Goal: Task Accomplishment & Management: Use online tool/utility

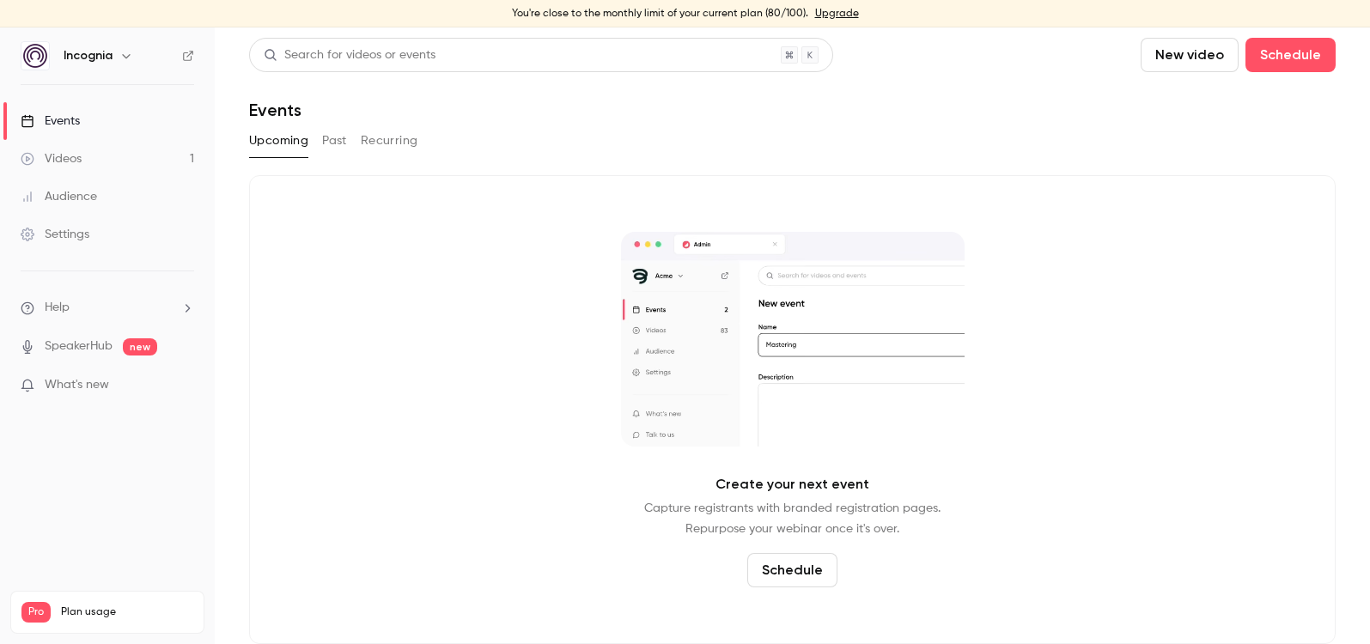
click at [72, 394] on li "What's new" at bounding box center [107, 386] width 173 height 21
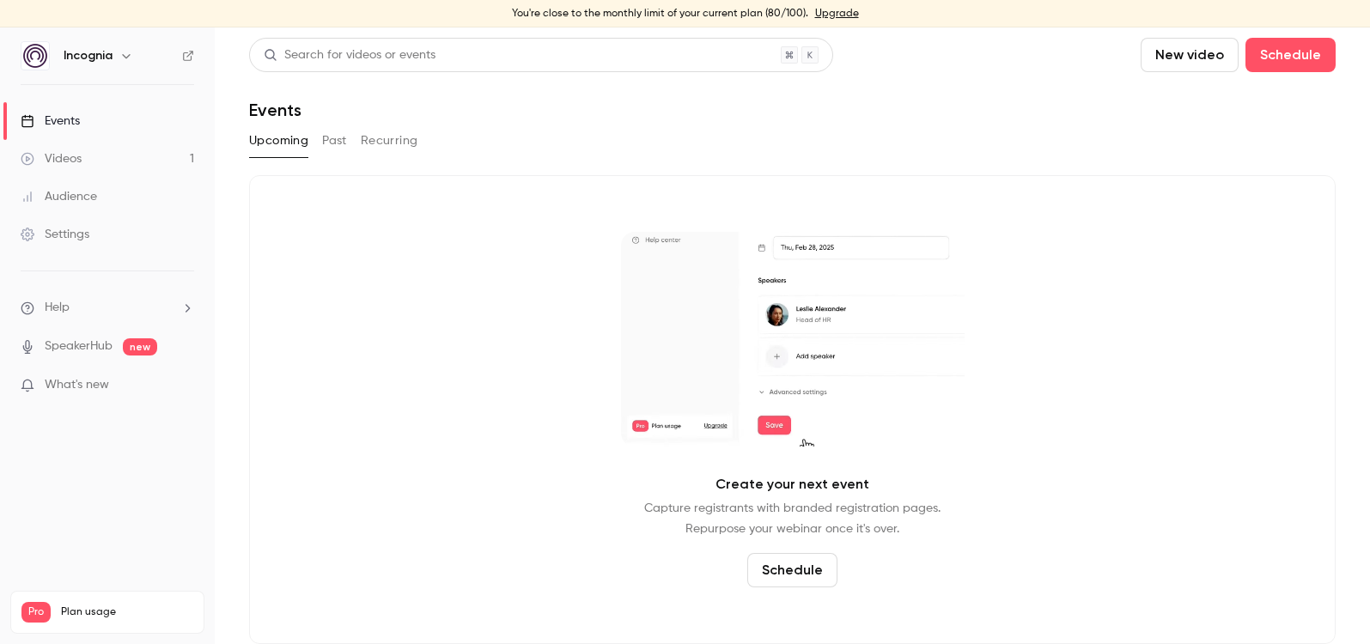
click at [82, 386] on span "What's new" at bounding box center [77, 385] width 64 height 18
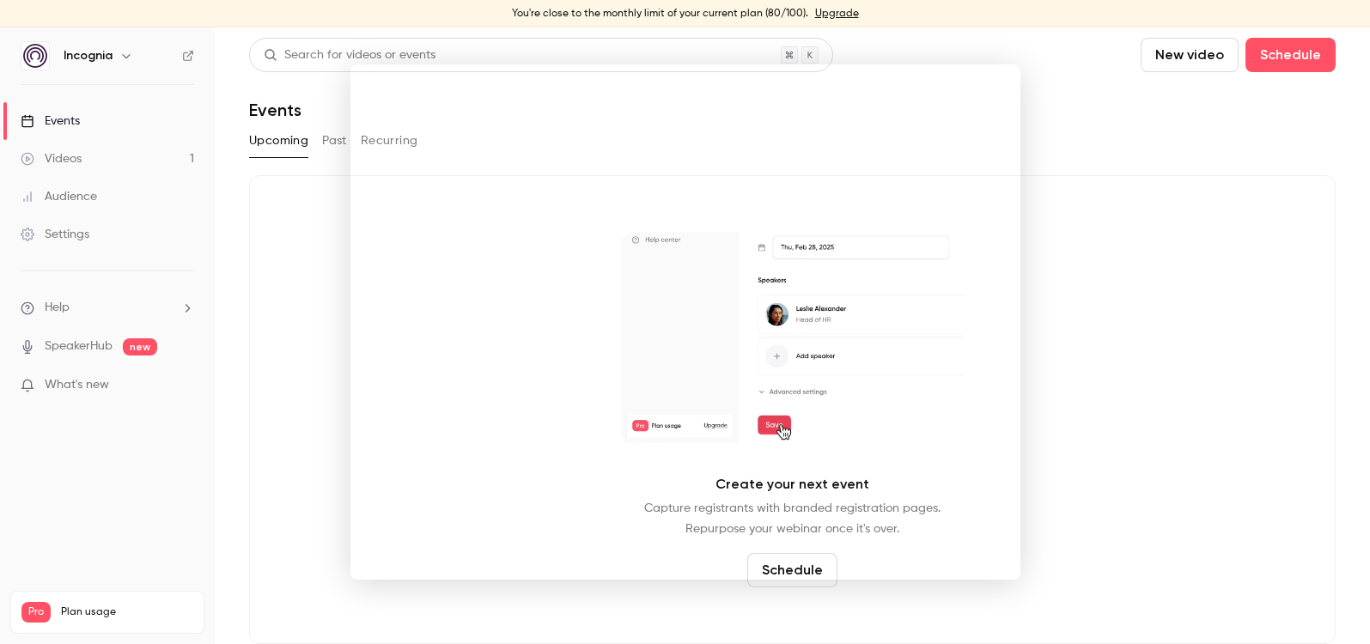
click at [1206, 133] on div at bounding box center [685, 322] width 1370 height 644
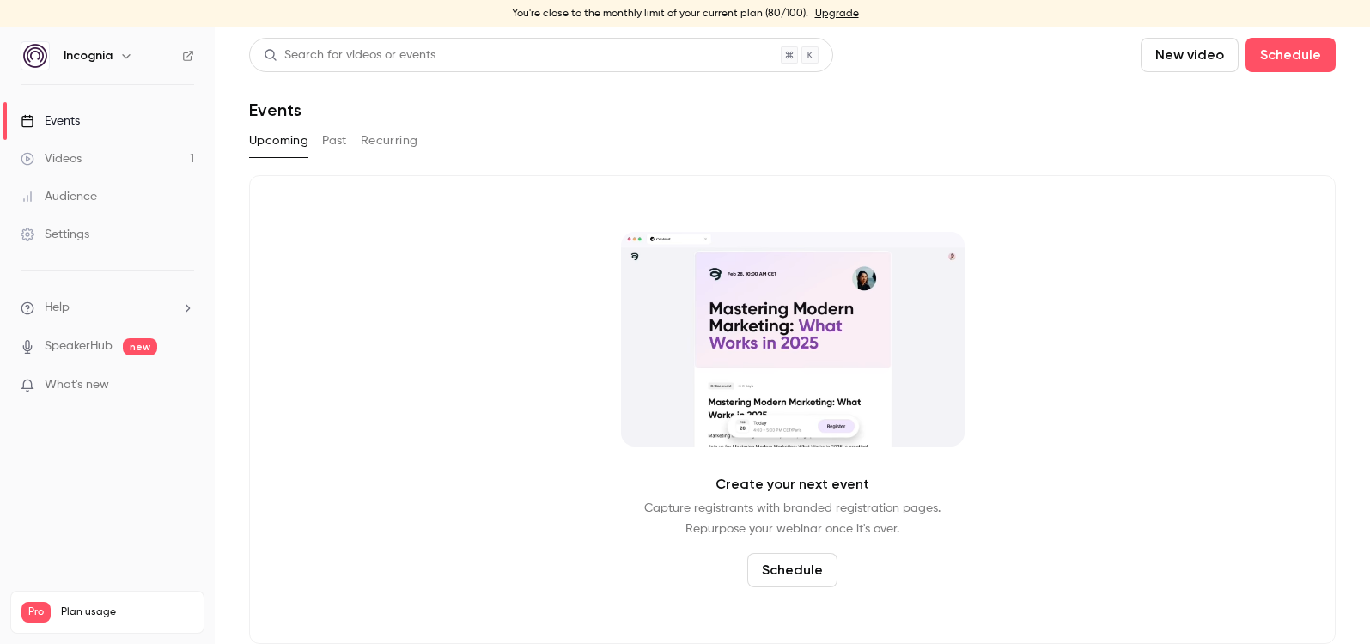
click at [101, 134] on link "Events" at bounding box center [107, 121] width 215 height 38
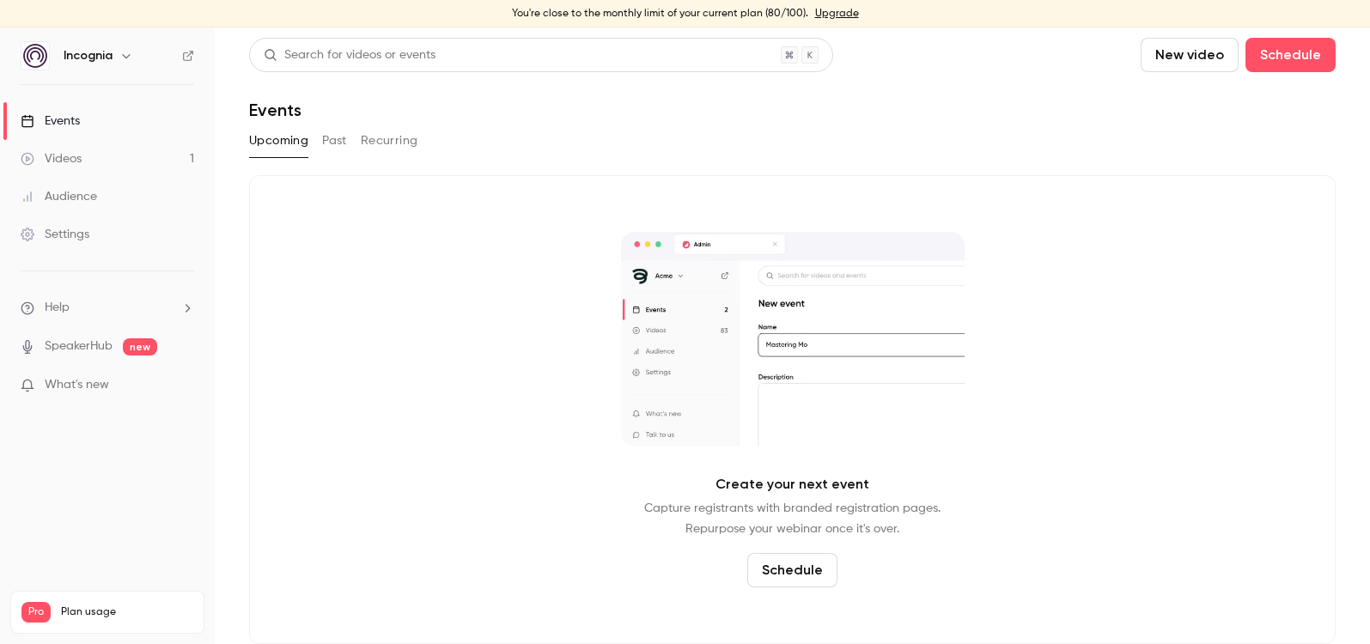
click at [75, 119] on div "Events" at bounding box center [50, 121] width 59 height 17
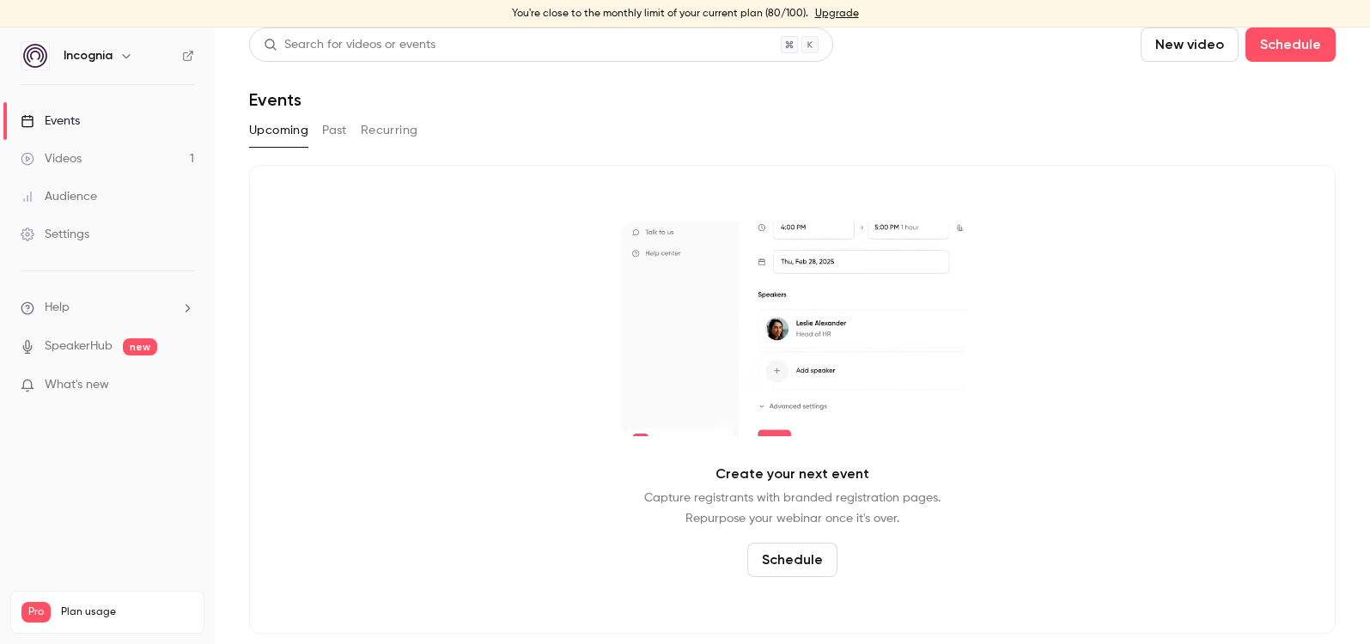
click at [328, 128] on button "Past" at bounding box center [334, 130] width 25 height 27
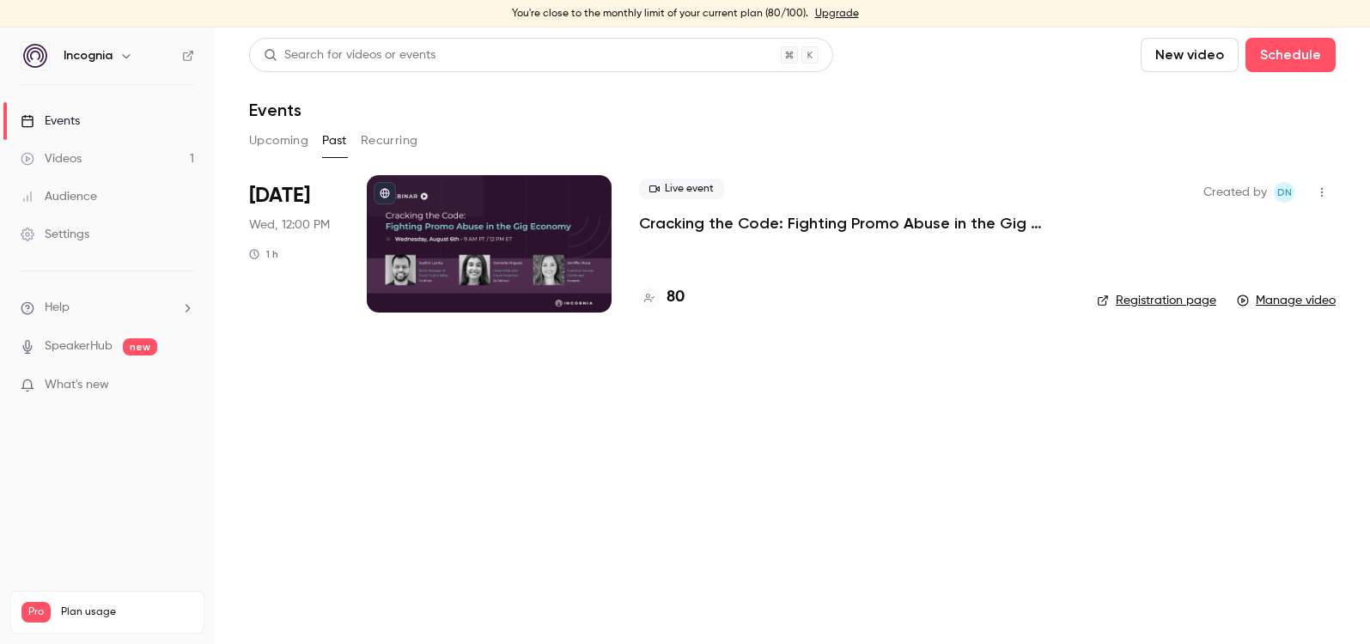
click at [269, 143] on button "Upcoming" at bounding box center [278, 140] width 59 height 27
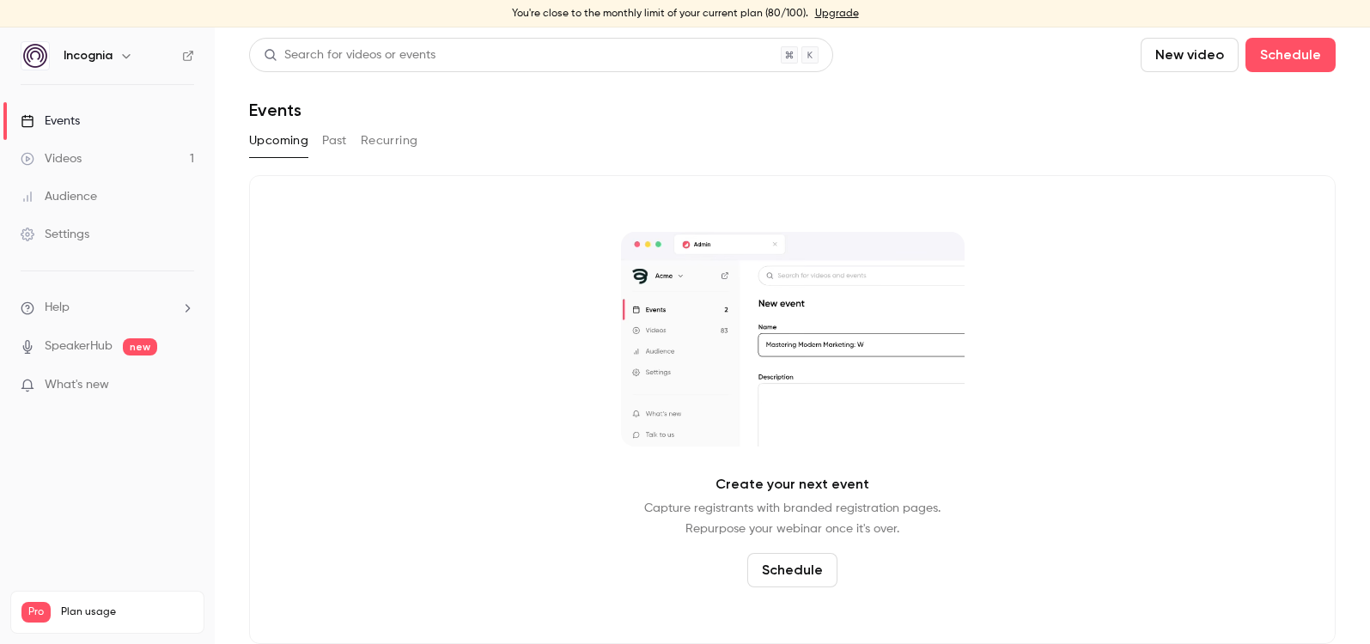
click at [786, 567] on button "Schedule" at bounding box center [792, 570] width 90 height 34
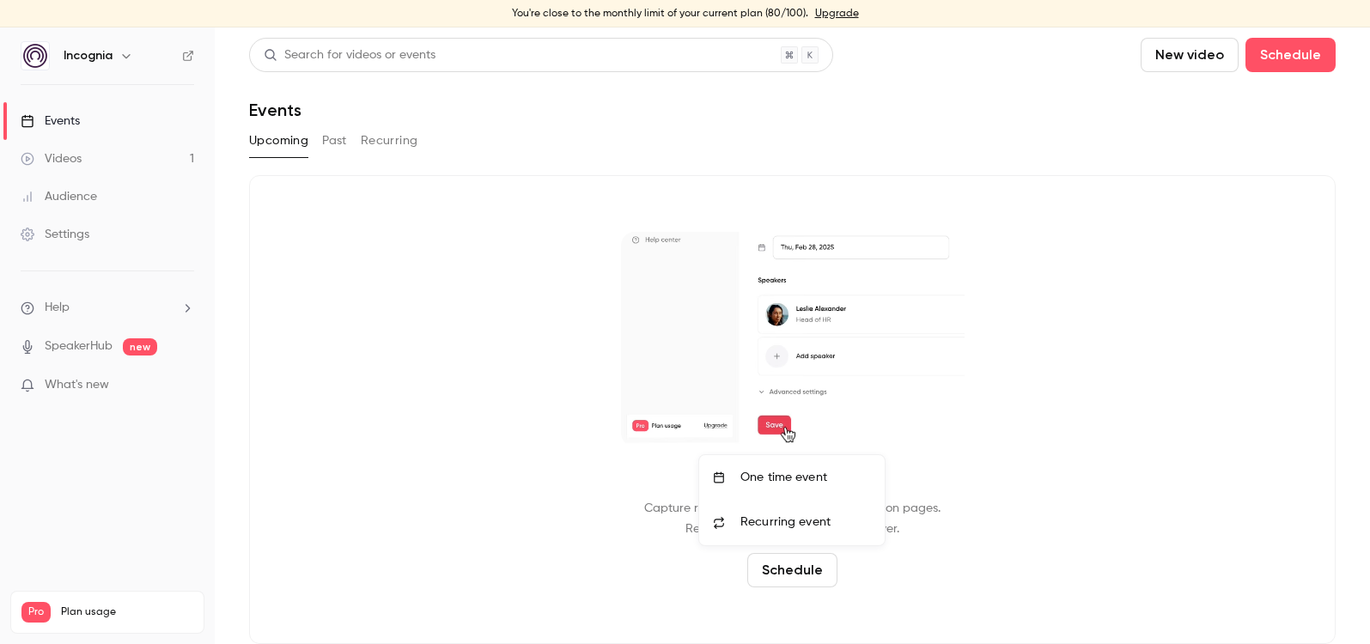
click at [751, 467] on li "One time event" at bounding box center [792, 477] width 186 height 45
